Goal: Information Seeking & Learning: Learn about a topic

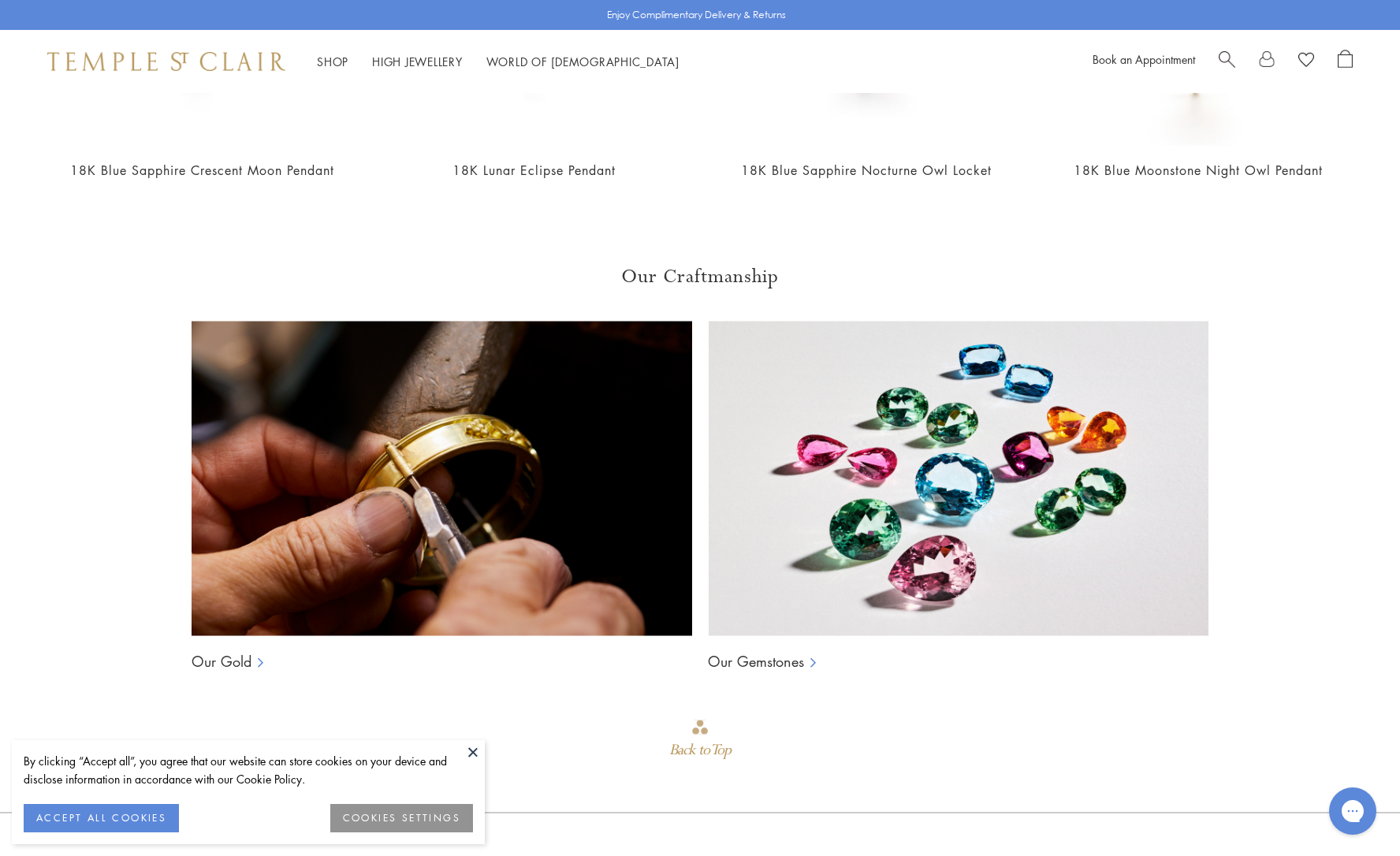
scroll to position [1066, 0]
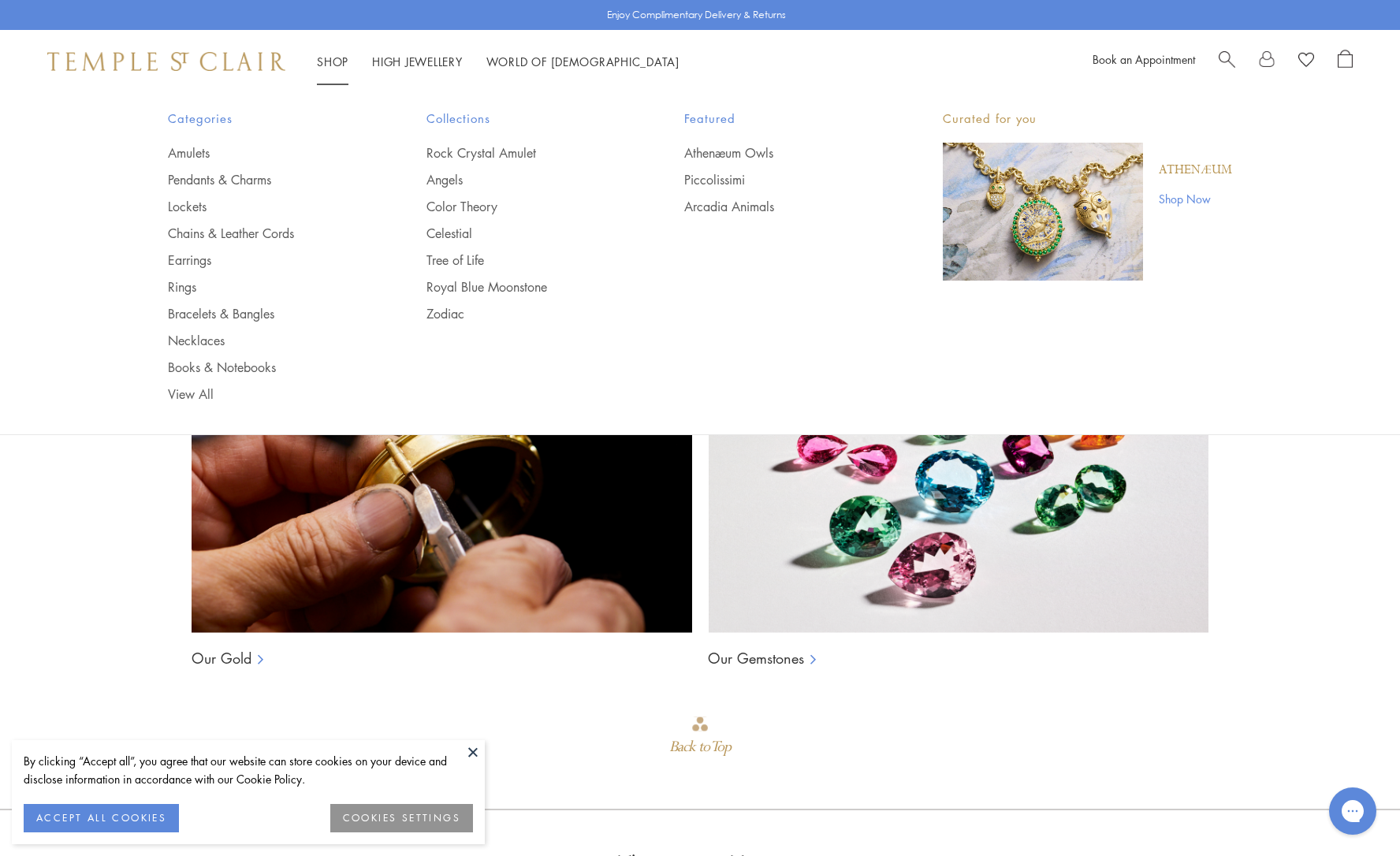
click at [328, 62] on link "Shop Shop" at bounding box center [332, 61] width 32 height 15
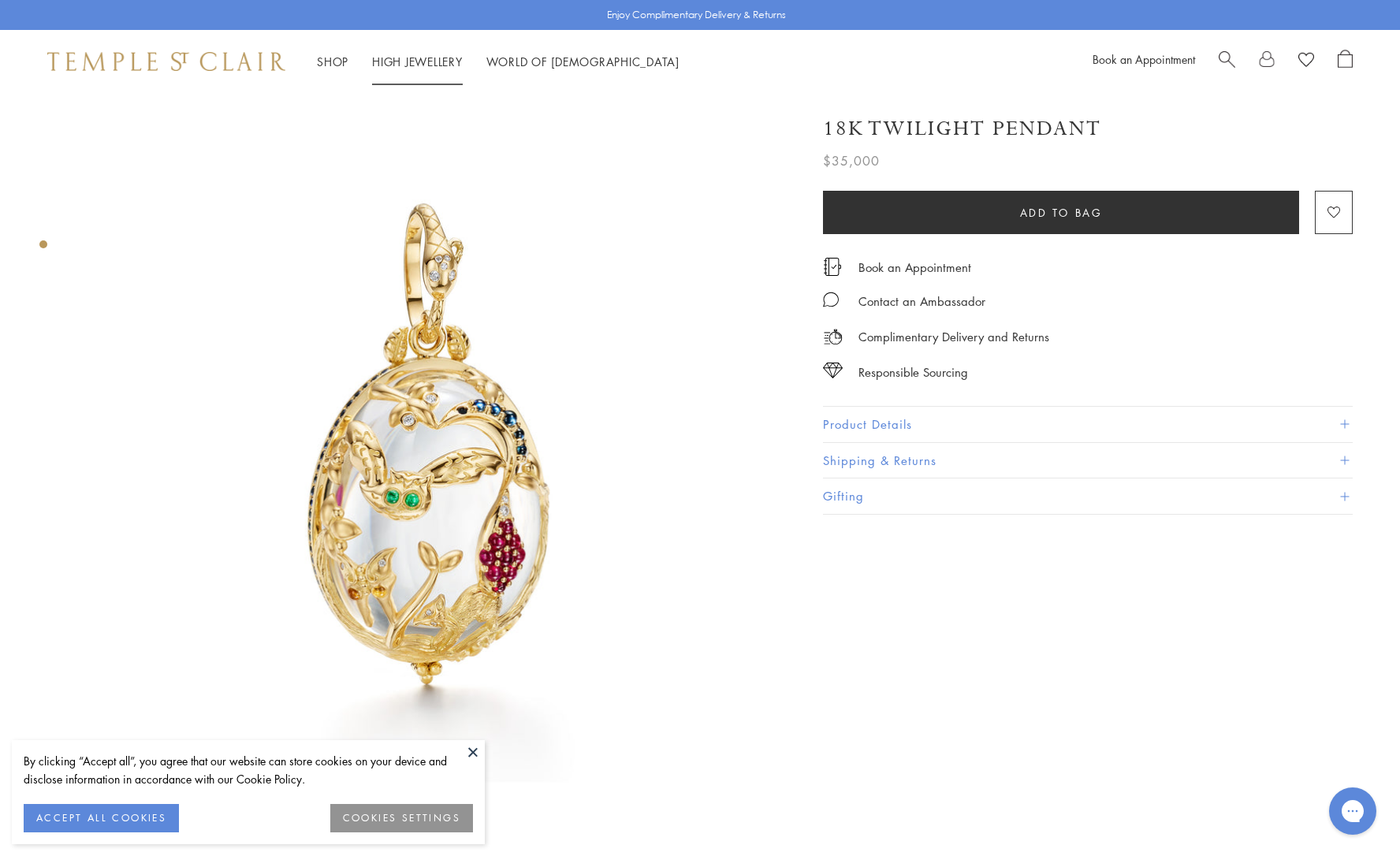
click at [406, 63] on link "High Jewellery High Jewellery" at bounding box center [418, 61] width 91 height 15
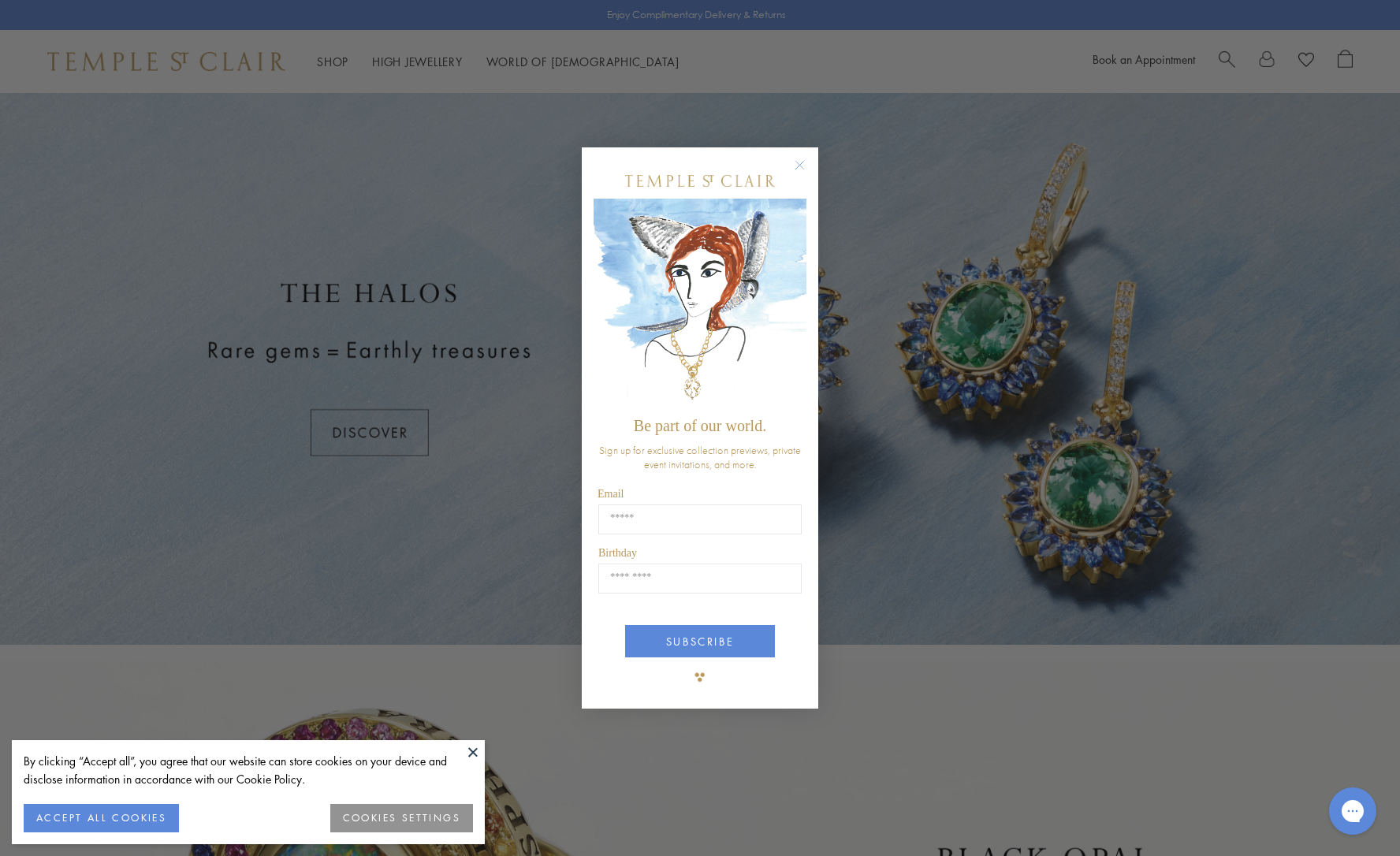
click at [800, 164] on circle "Close dialog" at bounding box center [800, 166] width 19 height 19
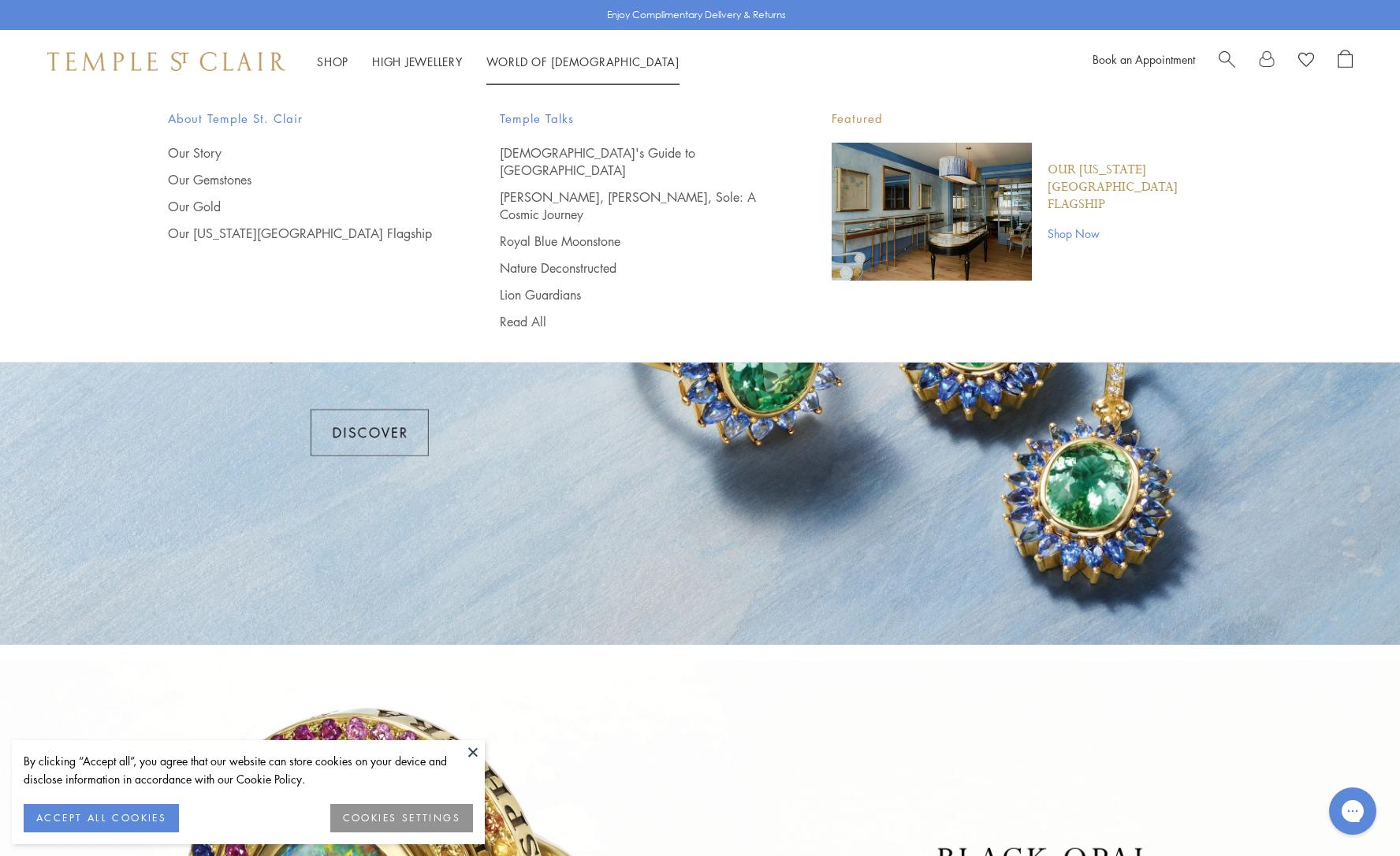
click at [516, 59] on link "World of [GEOGRAPHIC_DATA][DEMOGRAPHIC_DATA]" at bounding box center [582, 61] width 193 height 15
click at [582, 189] on link "[PERSON_NAME], [PERSON_NAME], Sole: A Cosmic Journey" at bounding box center [634, 206] width 269 height 34
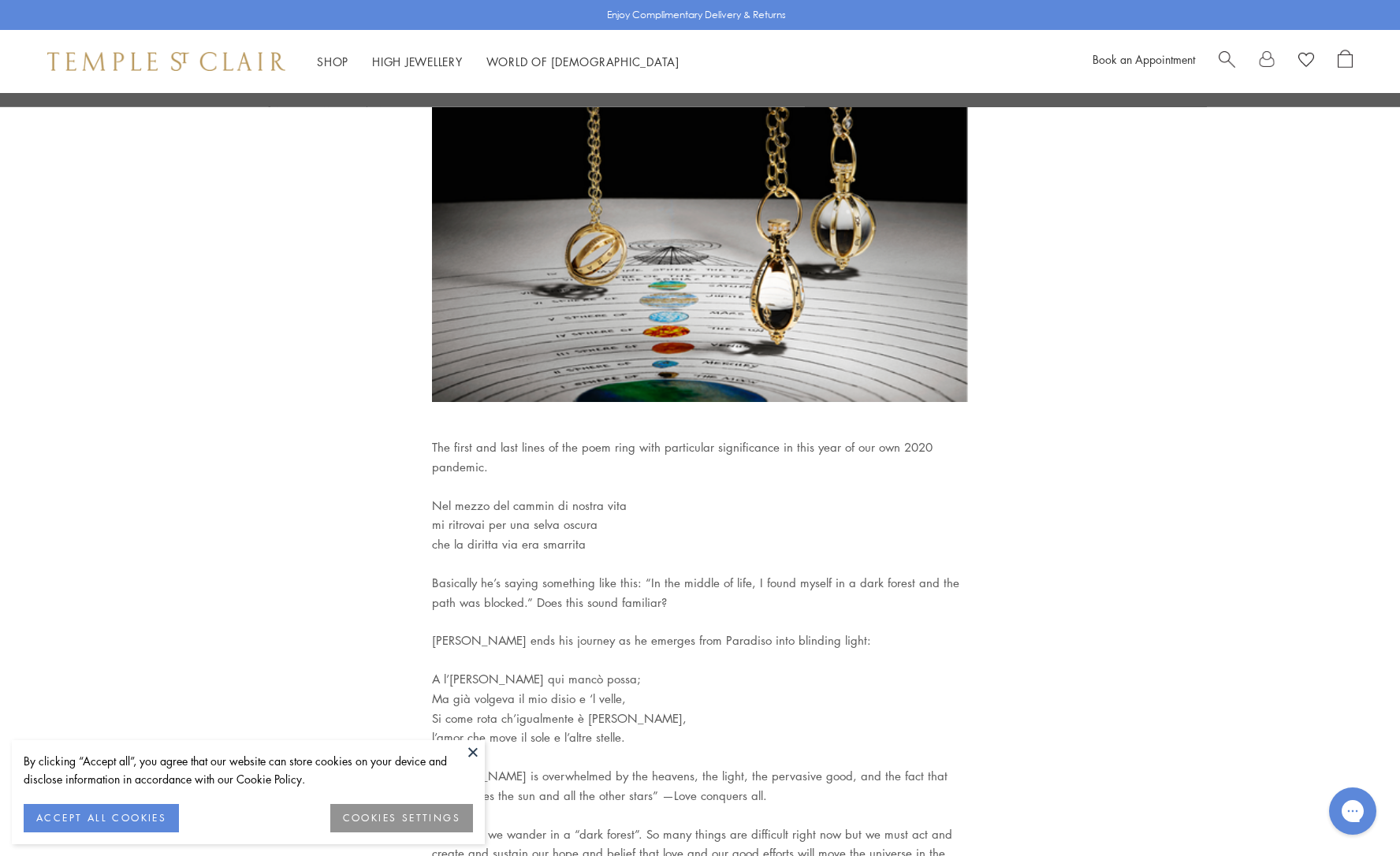
scroll to position [6224, 0]
